Goal: Complete application form

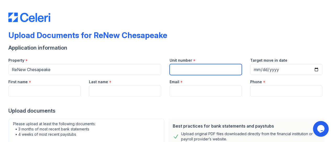
click at [189, 73] on input "Unit number" at bounding box center [206, 69] width 72 height 11
type input "Unknown"
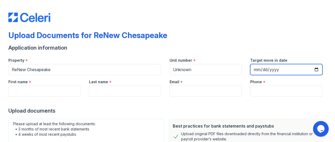
click at [313, 68] on input "Target move in date" at bounding box center [286, 69] width 72 height 11
type input "[DATE]"
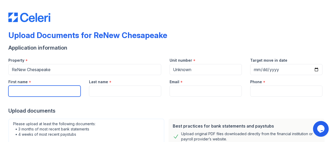
click at [52, 89] on input "First name" at bounding box center [44, 90] width 72 height 11
type input "g"
type input "[PERSON_NAME]"
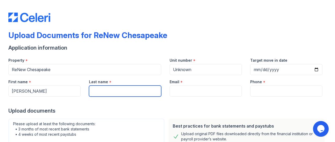
click at [95, 88] on input "Last name" at bounding box center [125, 90] width 72 height 11
type input "Fields"
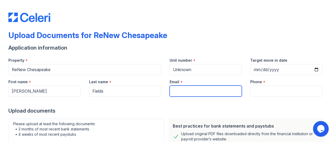
click at [185, 88] on input "Email" at bounding box center [206, 90] width 72 height 11
type input "[EMAIL_ADDRESS][DOMAIN_NAME]"
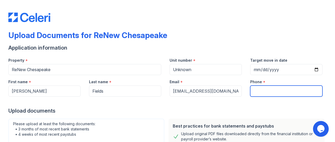
click at [301, 89] on input "Phone" at bounding box center [286, 90] width 72 height 11
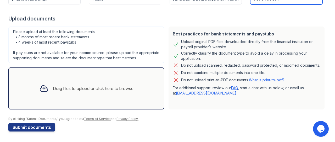
scroll to position [97, 0]
type input "7578499654"
click at [62, 86] on div "Drag files to upload or click here to browse" at bounding box center [93, 88] width 81 height 6
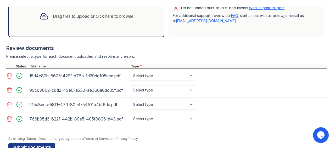
scroll to position [173, 0]
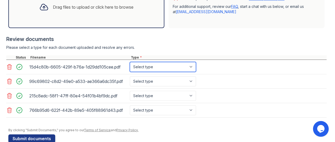
click at [192, 71] on select "Select type Paystub Bank Statement Offer Letter Tax Documents Benefit Award Let…" at bounding box center [163, 67] width 66 height 10
select select "paystub"
click at [130, 66] on select "Select type Paystub Bank Statement Offer Letter Tax Documents Benefit Award Let…" at bounding box center [163, 67] width 66 height 10
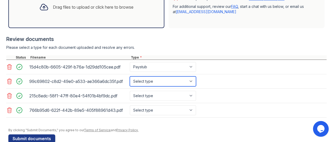
click at [193, 84] on select "Select type Paystub Bank Statement Offer Letter Tax Documents Benefit Award Let…" at bounding box center [163, 81] width 66 height 10
select select "paystub"
click at [130, 80] on select "Select type Paystub Bank Statement Offer Letter Tax Documents Benefit Award Let…" at bounding box center [163, 81] width 66 height 10
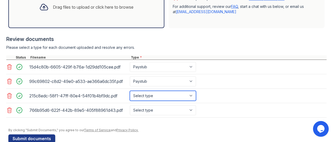
click at [191, 101] on select "Select type Paystub Bank Statement Offer Letter Tax Documents Benefit Award Let…" at bounding box center [163, 96] width 66 height 10
select select "paystub"
click at [130, 95] on select "Select type Paystub Bank Statement Offer Letter Tax Documents Benefit Award Let…" at bounding box center [163, 96] width 66 height 10
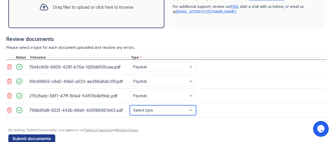
click at [192, 114] on select "Select type Paystub Bank Statement Offer Letter Tax Documents Benefit Award Let…" at bounding box center [163, 110] width 66 height 10
select select "paystub"
click at [130, 109] on select "Select type Paystub Bank Statement Offer Letter Tax Documents Benefit Award Let…" at bounding box center [163, 110] width 66 height 10
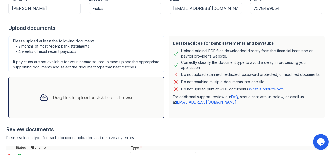
scroll to position [82, 0]
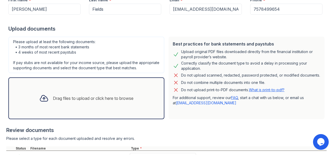
click at [88, 101] on div "Drag files to upload or click here to browse" at bounding box center [93, 98] width 81 height 6
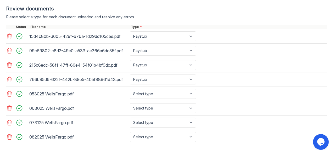
scroll to position [231, 0]
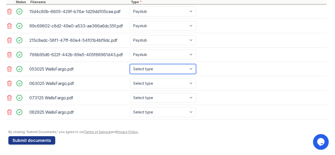
click at [190, 73] on select "Select type Paystub Bank Statement Offer Letter Tax Documents Benefit Award Let…" at bounding box center [163, 69] width 66 height 10
select select "bank_statement"
click at [130, 65] on select "Select type Paystub Bank Statement Offer Letter Tax Documents Benefit Award Let…" at bounding box center [163, 69] width 66 height 10
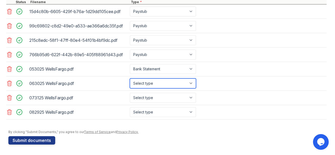
click at [192, 84] on select "Select type Paystub Bank Statement Offer Letter Tax Documents Benefit Award Let…" at bounding box center [163, 84] width 66 height 10
select select "bank_statement"
click at [130, 79] on select "Select type Paystub Bank Statement Offer Letter Tax Documents Benefit Award Let…" at bounding box center [163, 84] width 66 height 10
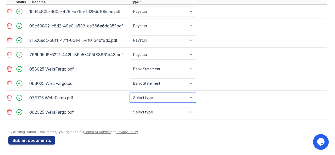
click at [191, 99] on select "Select type Paystub Bank Statement Offer Letter Tax Documents Benefit Award Let…" at bounding box center [163, 98] width 66 height 10
select select "bank_statement"
click at [130, 93] on select "Select type Paystub Bank Statement Offer Letter Tax Documents Benefit Award Let…" at bounding box center [163, 98] width 66 height 10
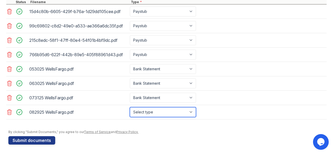
click at [192, 113] on select "Select type Paystub Bank Statement Offer Letter Tax Documents Benefit Award Let…" at bounding box center [163, 112] width 66 height 10
select select "bank_statement"
click at [130, 108] on select "Select type Paystub Bank Statement Offer Letter Tax Documents Benefit Award Let…" at bounding box center [163, 112] width 66 height 10
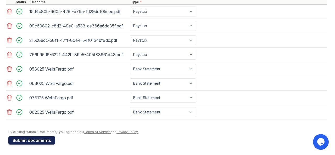
click at [31, 138] on button "Submit documents" at bounding box center [31, 140] width 47 height 8
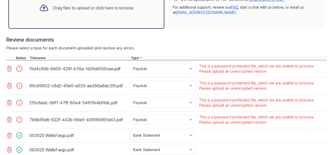
scroll to position [189, 0]
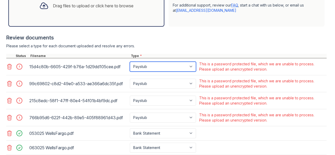
click at [187, 71] on select "Paystub Bank Statement Offer Letter Tax Documents Benefit Award Letter Investme…" at bounding box center [163, 67] width 66 height 10
click at [130, 66] on select "Paystub Bank Statement Offer Letter Tax Documents Benefit Award Letter Investme…" at bounding box center [163, 67] width 66 height 10
click at [194, 70] on select "Paystub Bank Statement Offer Letter Tax Documents Benefit Award Letter Investme…" at bounding box center [163, 67] width 66 height 10
click at [224, 72] on div "This is a password protected file, which we are unable to process. Please uploa…" at bounding box center [262, 67] width 126 height 10
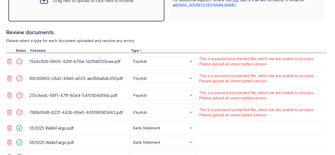
scroll to position [196, 0]
